Goal: Information Seeking & Learning: Learn about a topic

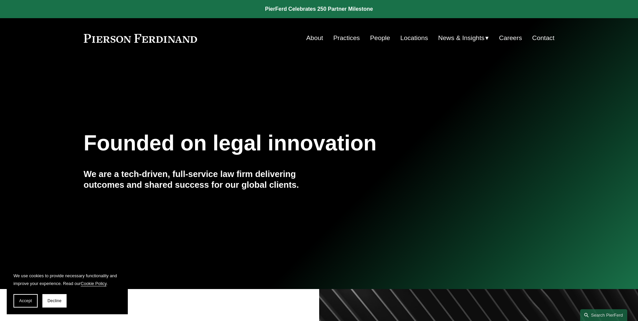
click at [374, 36] on link "People" at bounding box center [380, 38] width 20 height 13
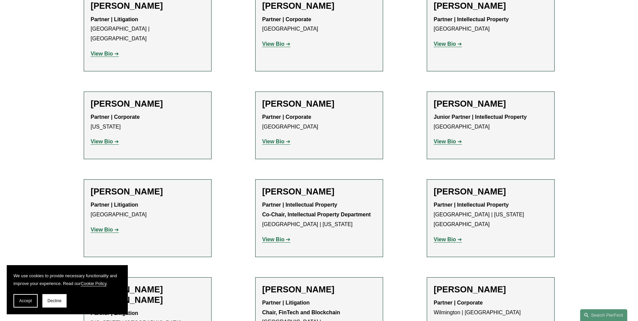
scroll to position [4236, 0]
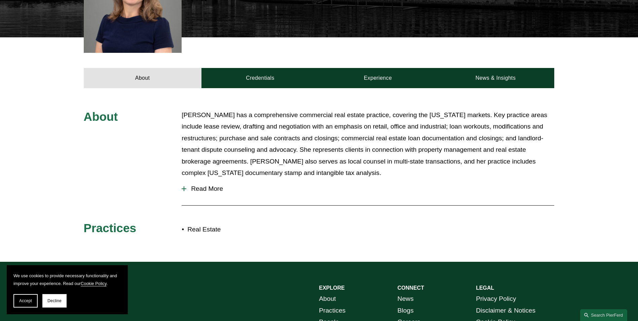
scroll to position [235, 0]
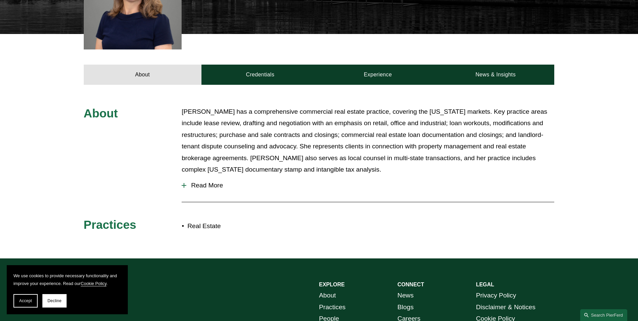
click at [200, 186] on span "Read More" at bounding box center [370, 185] width 368 height 7
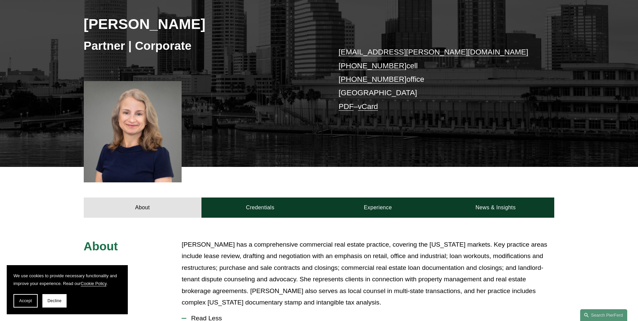
scroll to position [101, 0]
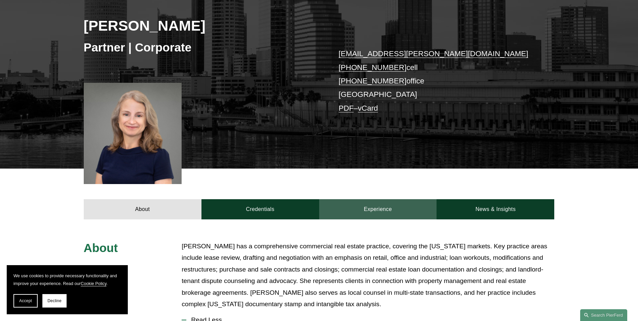
click at [378, 211] on link "Experience" at bounding box center [378, 209] width 118 height 20
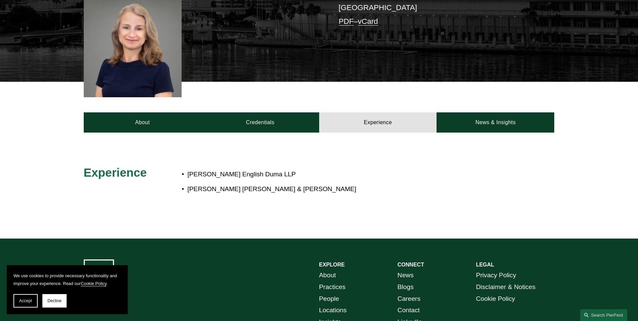
scroll to position [202, 0]
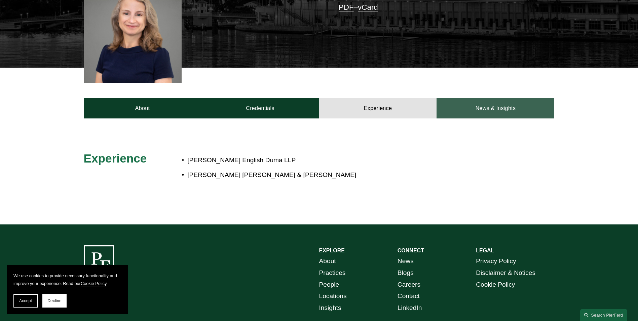
click at [508, 107] on link "News & Insights" at bounding box center [495, 108] width 118 height 20
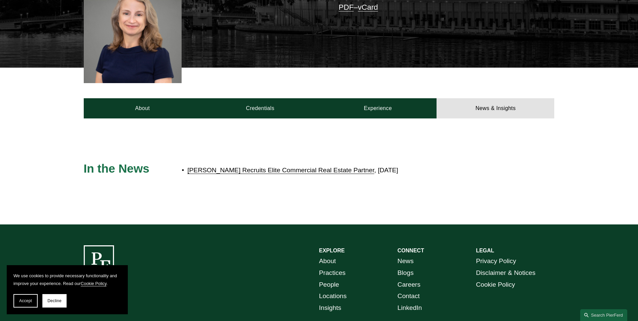
click at [284, 171] on link "Pierson Ferdinand Recruits Elite Commercial Real Estate Partner" at bounding box center [280, 169] width 187 height 7
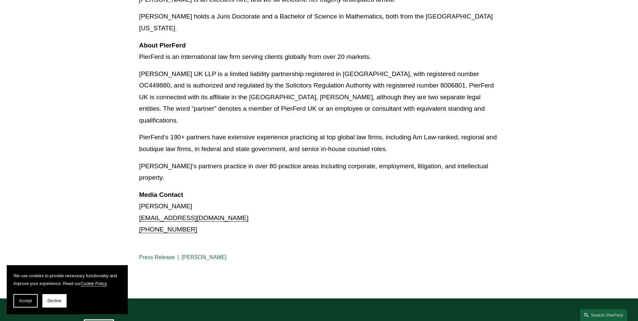
scroll to position [672, 0]
